Goal: Transaction & Acquisition: Purchase product/service

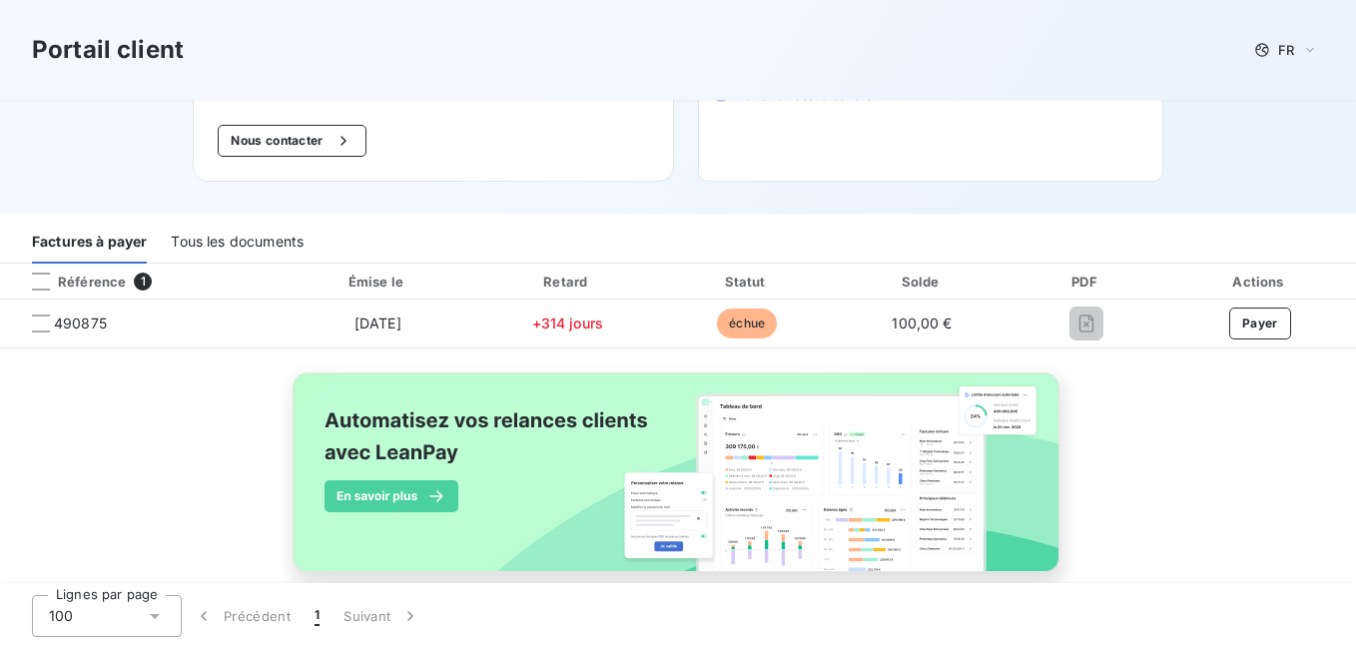
scroll to position [273, 0]
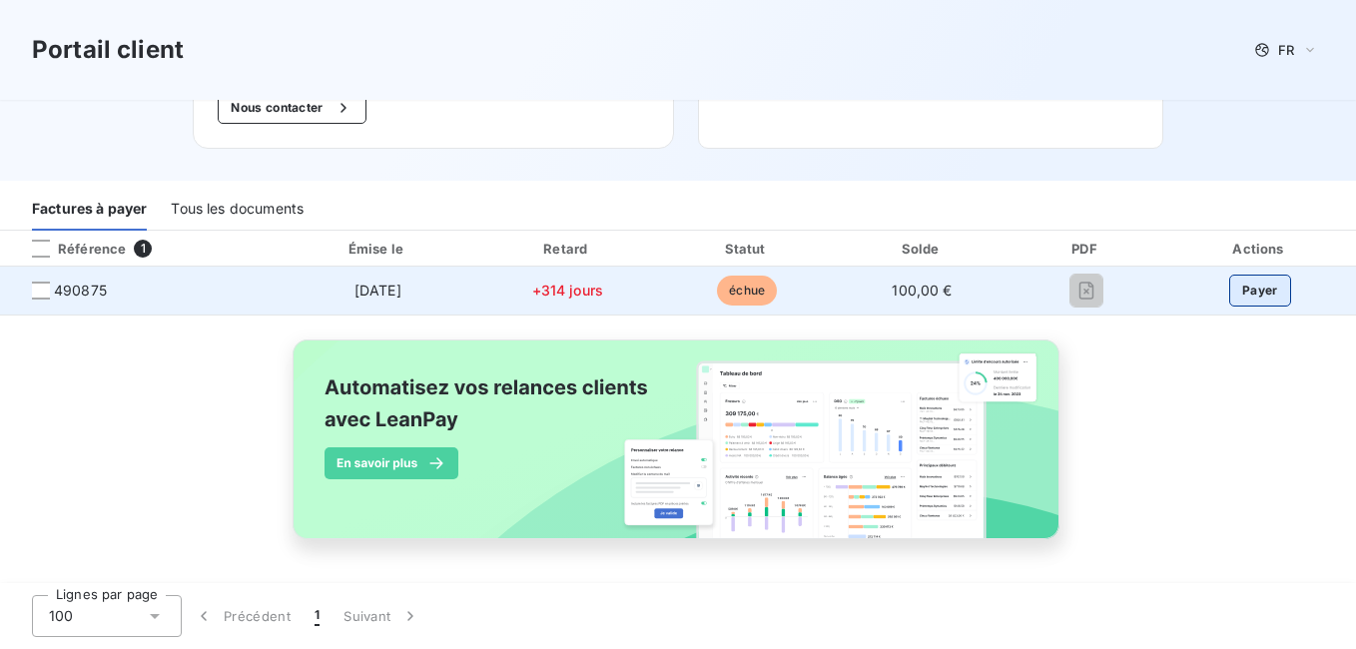
click at [1243, 281] on button "Payer" at bounding box center [1260, 291] width 62 height 32
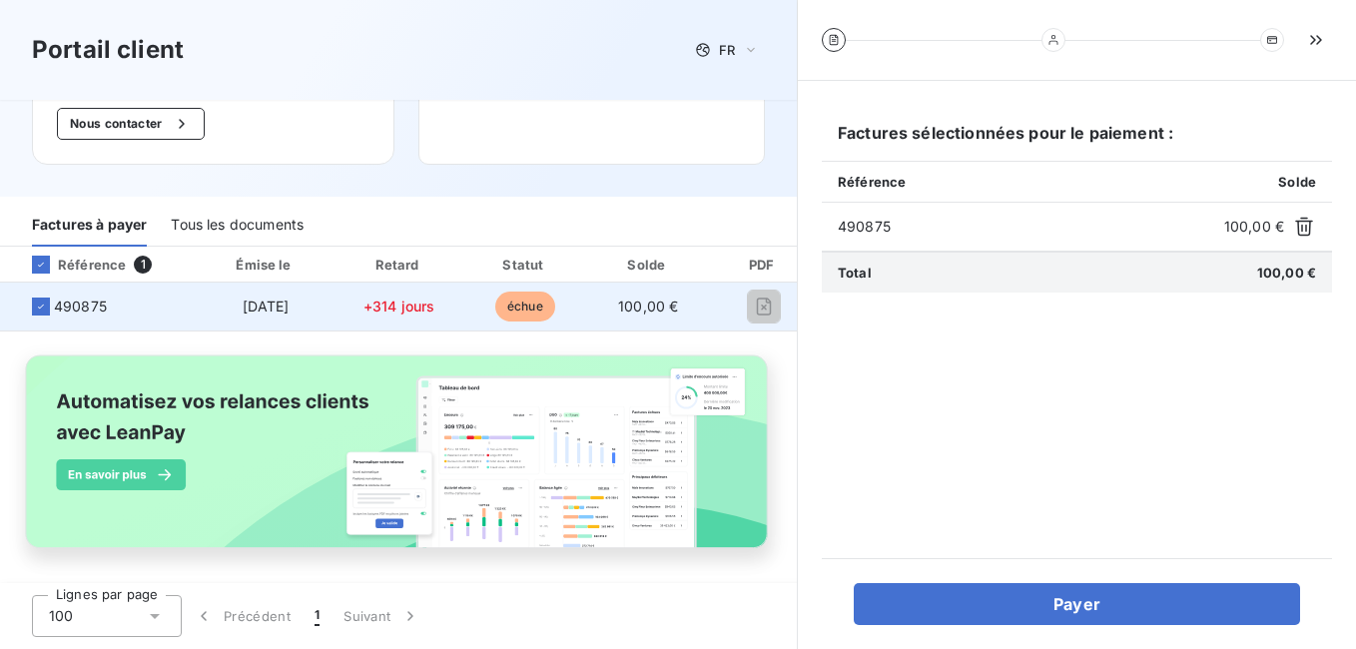
scroll to position [284, 0]
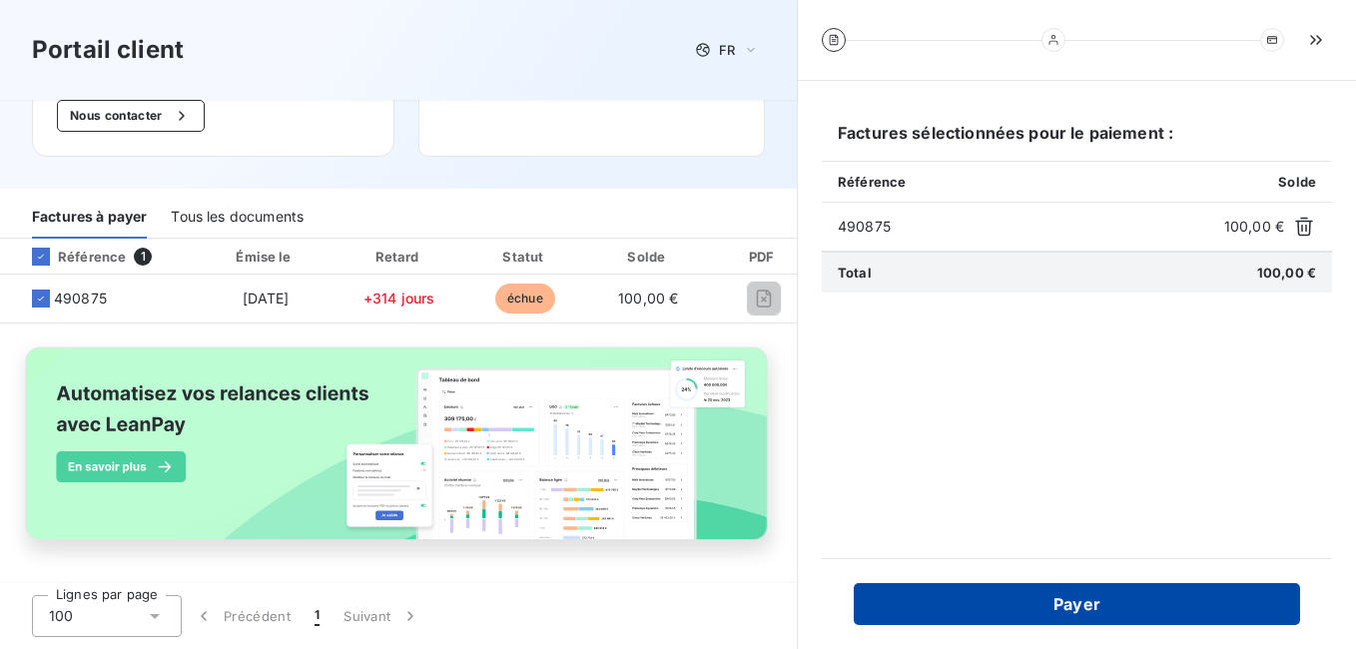
click at [1069, 607] on button "Payer" at bounding box center [1077, 604] width 446 height 42
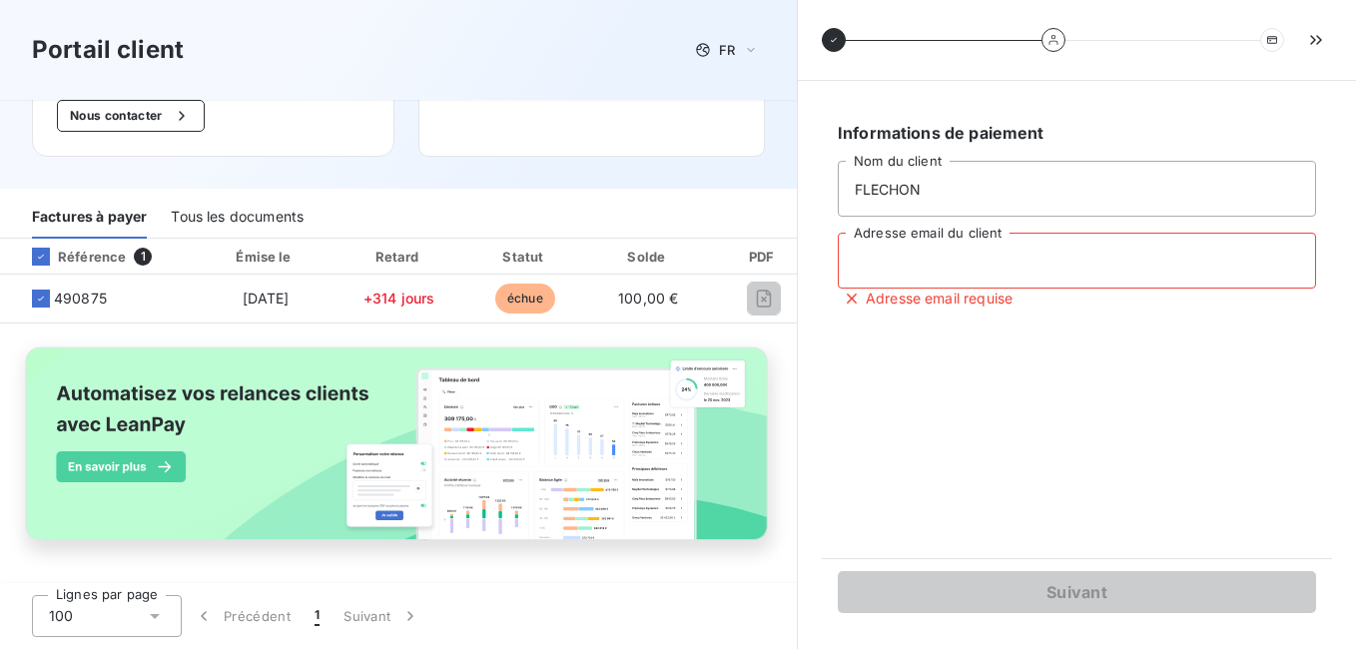
click at [1025, 257] on input "Adresse email du client" at bounding box center [1077, 261] width 478 height 56
type input "[PERSON_NAME][EMAIL_ADDRESS][DOMAIN_NAME]"
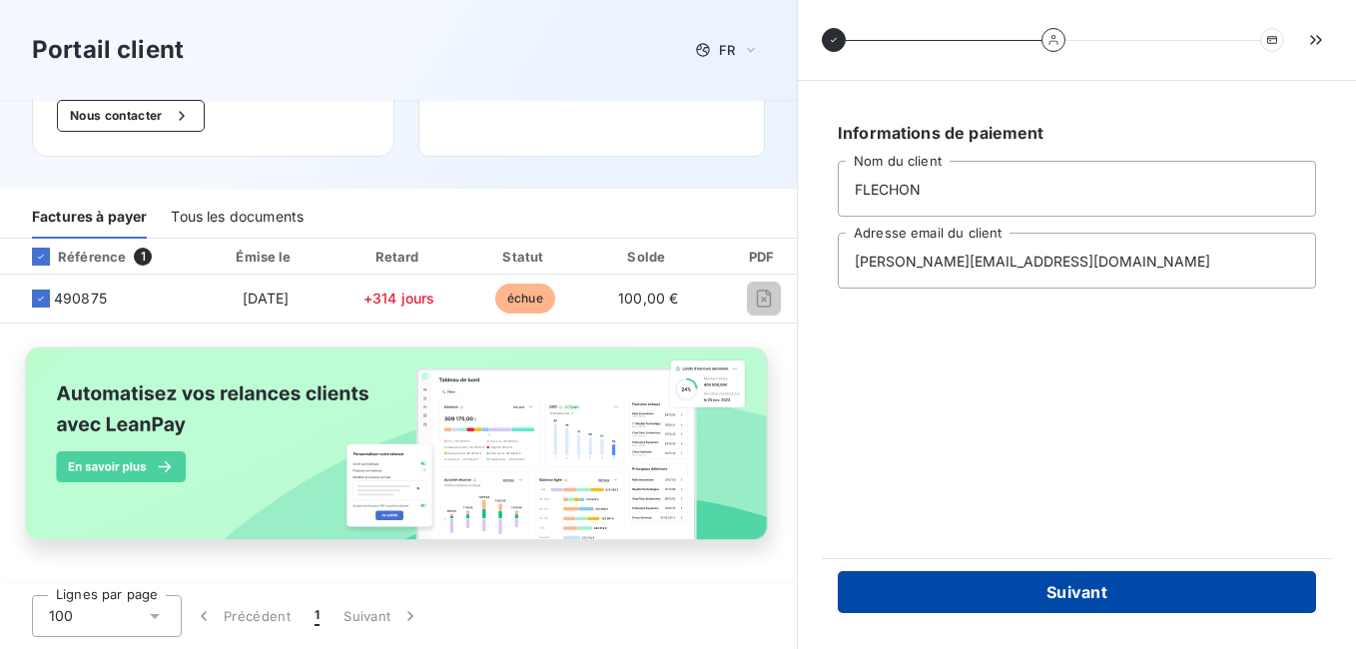
click at [1071, 587] on button "Suivant" at bounding box center [1077, 592] width 478 height 42
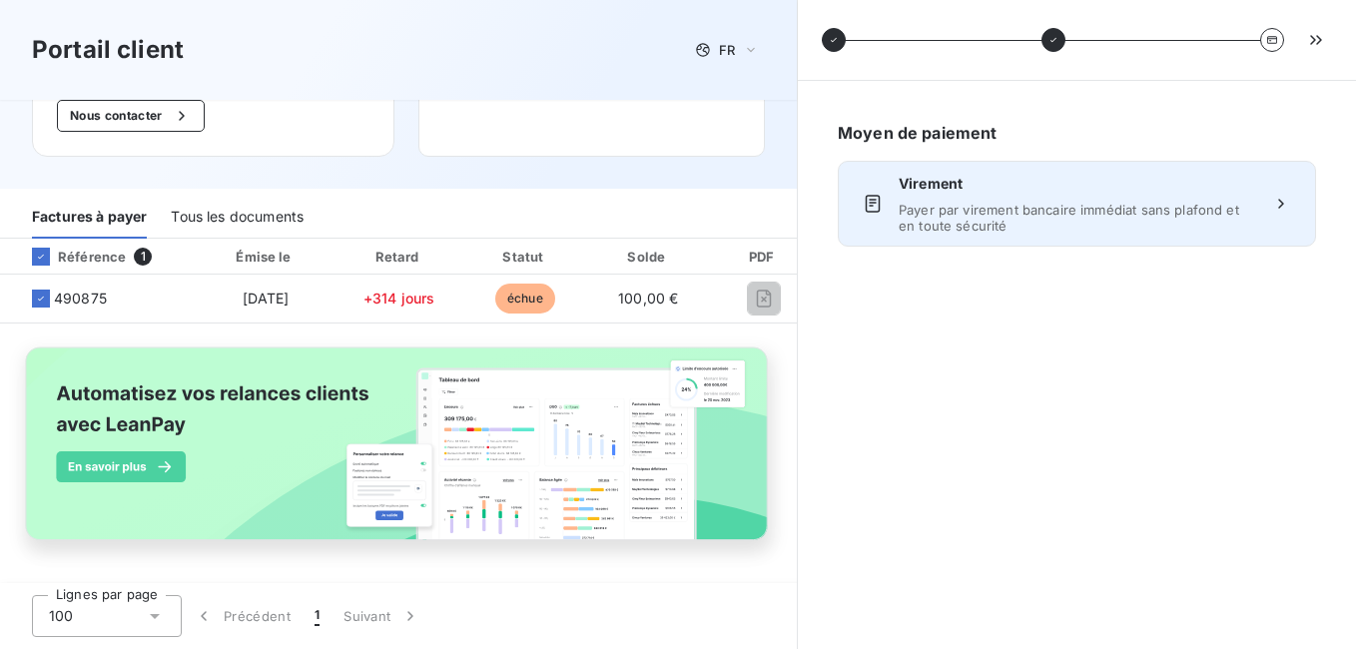
click at [1279, 200] on icon at bounding box center [1280, 203] width 5 height 9
